Goal: Task Accomplishment & Management: Manage account settings

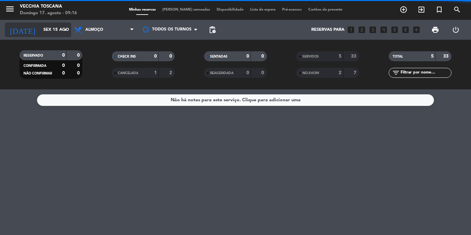
click at [55, 33] on input "Sex 15 ago" at bounding box center [69, 30] width 58 height 12
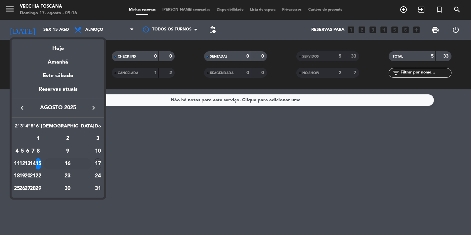
click at [84, 161] on div "16" at bounding box center [68, 163] width 48 height 11
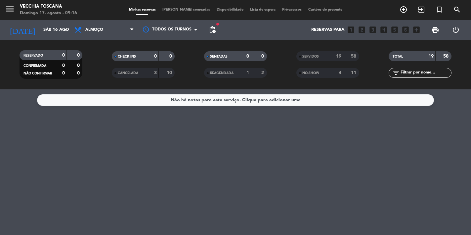
click at [316, 55] on span "SERVIDOS" at bounding box center [311, 56] width 17 height 3
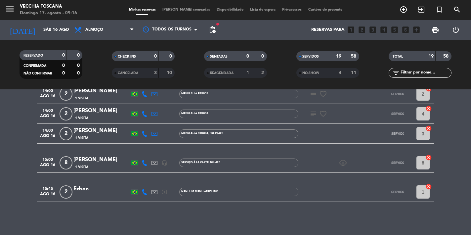
scroll to position [351, 0]
click at [309, 139] on div at bounding box center [329, 134] width 60 height 20
click at [91, 133] on div "[PERSON_NAME]" at bounding box center [101, 130] width 56 height 9
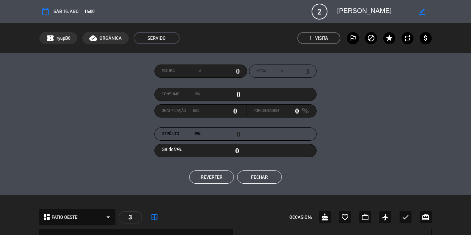
click at [258, 178] on button "Fechar" at bounding box center [259, 176] width 45 height 13
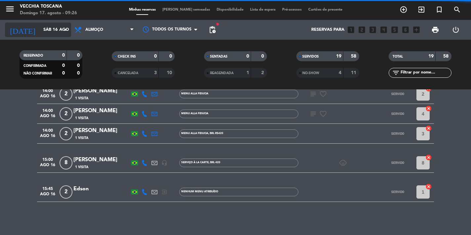
click at [43, 34] on input "Sáb 16 ago" at bounding box center [69, 30] width 58 height 12
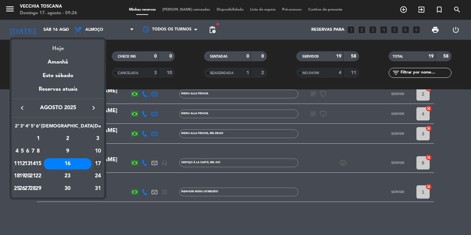
click at [54, 52] on div "Hoje" at bounding box center [58, 46] width 93 height 14
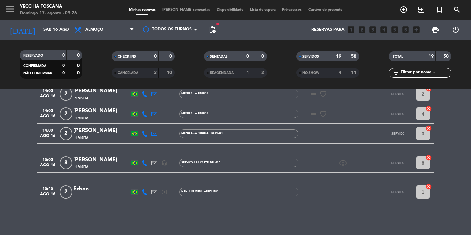
type input "[DATE]"
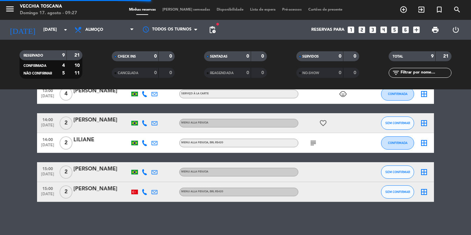
scroll to position [124, 0]
click at [142, 194] on icon at bounding box center [145, 192] width 6 height 6
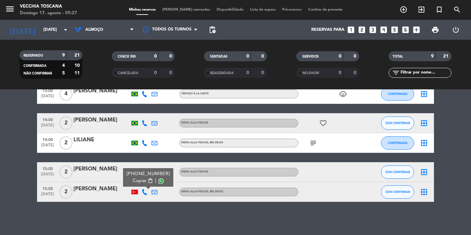
click at [156, 213] on div "Não há notas para este serviço. Clique para adicionar uma 12:00 [DATE] 2 [PERSO…" at bounding box center [235, 162] width 471 height 146
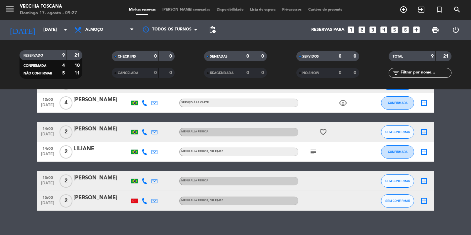
scroll to position [115, 0]
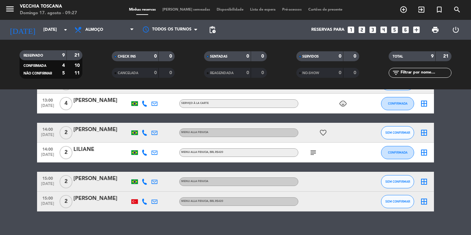
click at [98, 132] on div "[PERSON_NAME]" at bounding box center [101, 129] width 56 height 9
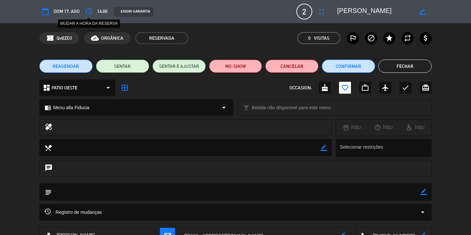
click at [91, 11] on icon "access_time" at bounding box center [89, 12] width 8 height 8
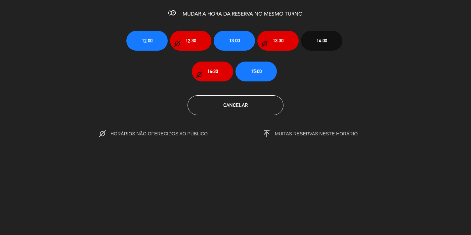
click at [266, 76] on button "15:00" at bounding box center [256, 72] width 41 height 20
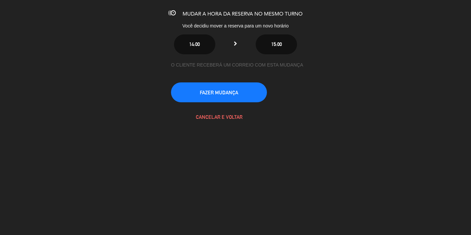
click at [256, 89] on button "FAZER MUDANÇA" at bounding box center [219, 92] width 96 height 20
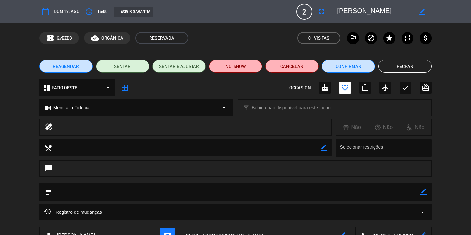
click at [416, 69] on button "Fechar" at bounding box center [405, 66] width 53 height 13
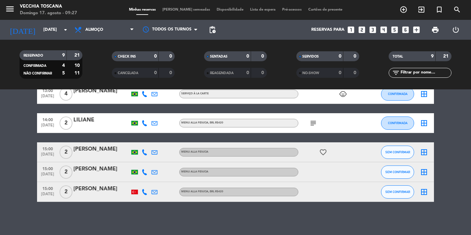
scroll to position [124, 0]
